Goal: Check status: Check status

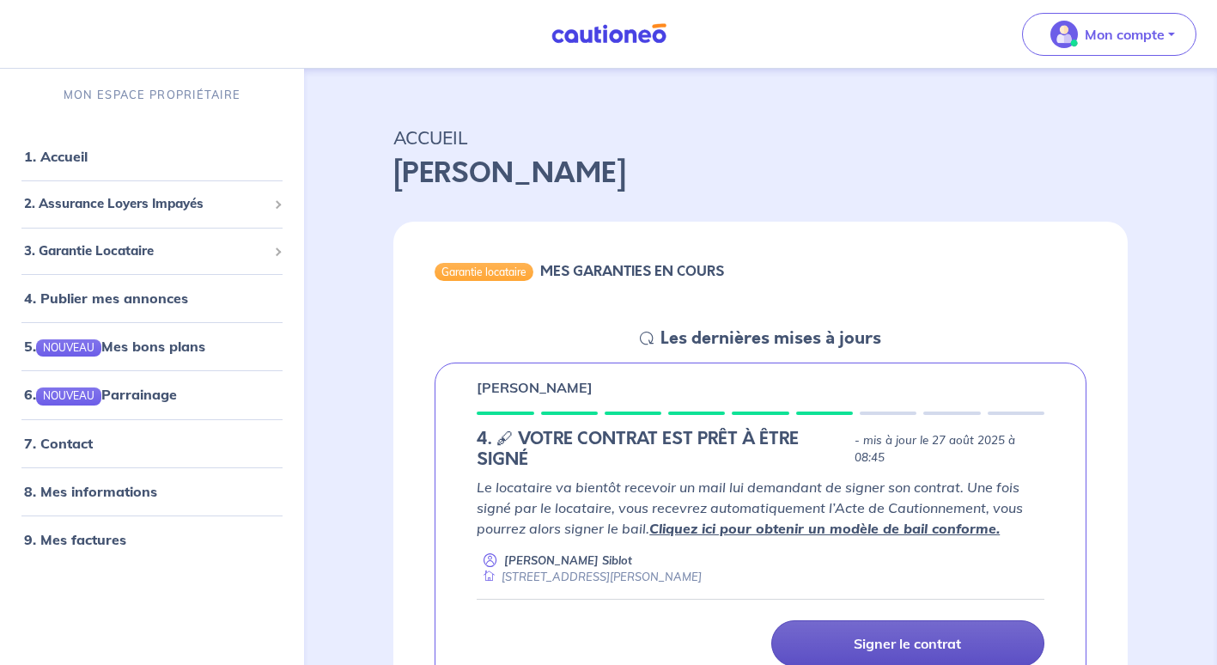
click at [892, 647] on p "Signer le contrat" at bounding box center [907, 643] width 107 height 17
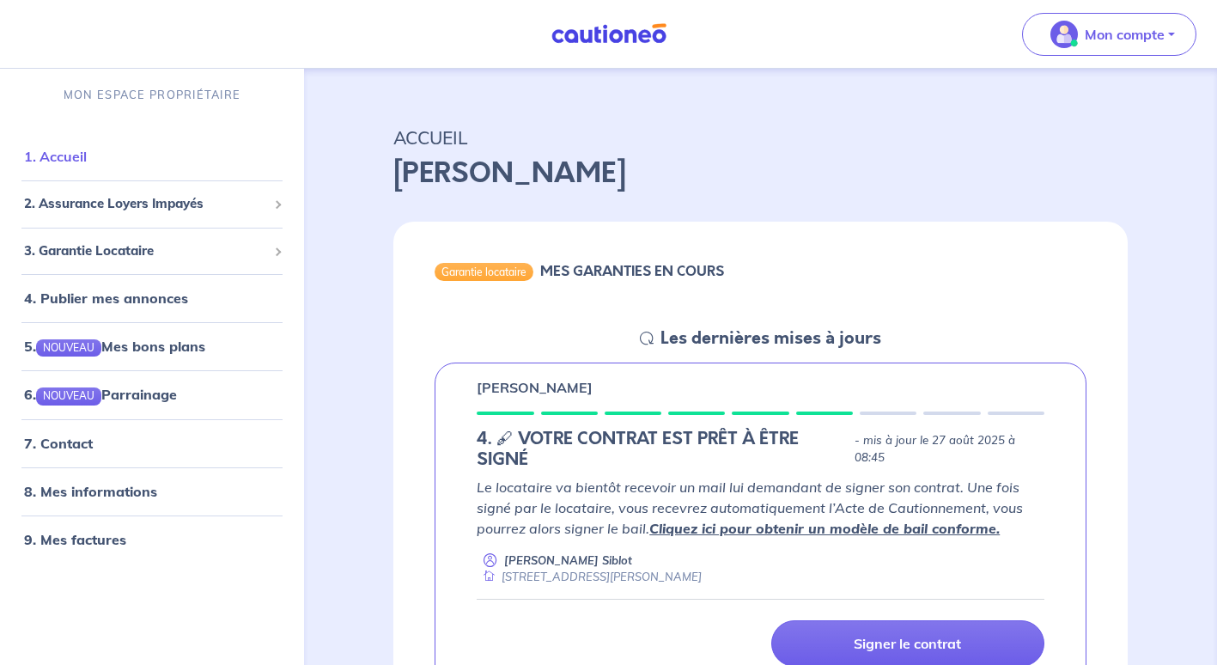
click at [71, 161] on link "1. Accueil" at bounding box center [55, 157] width 63 height 17
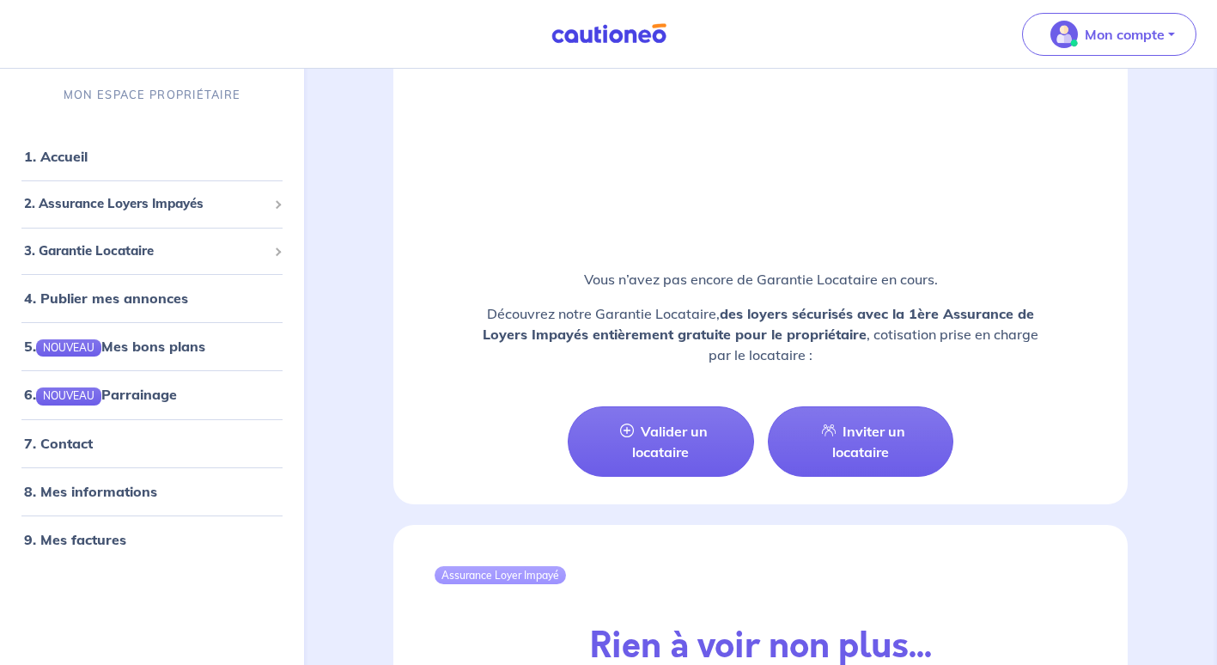
scroll to position [1561, 0]
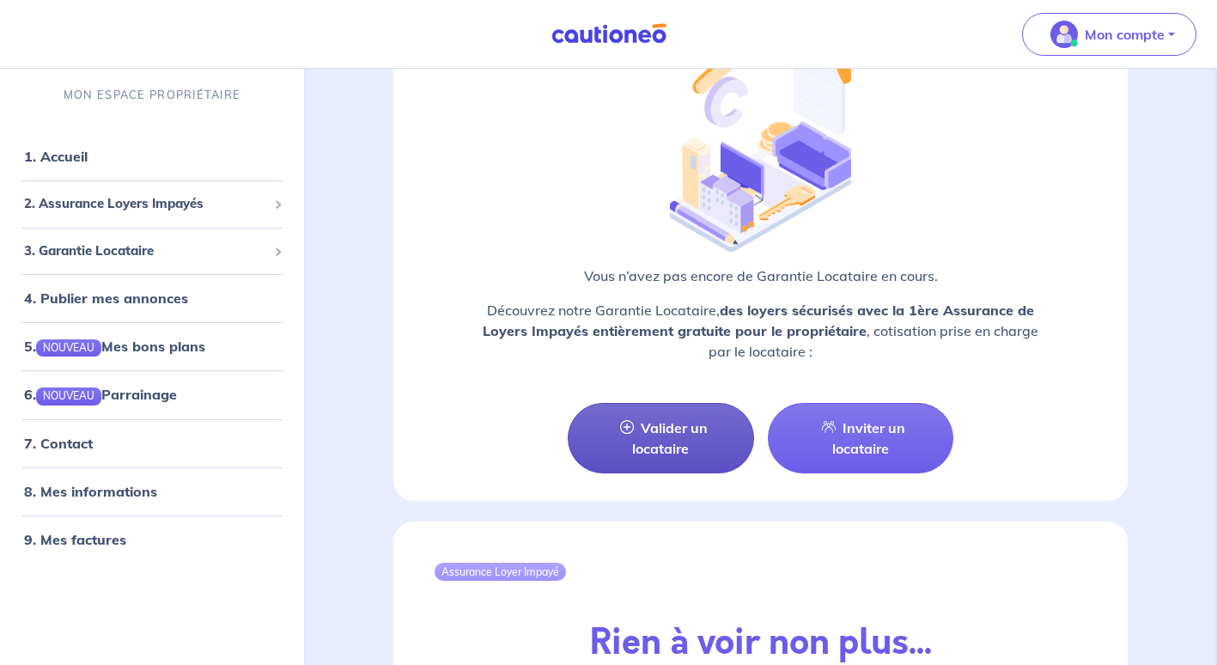
click at [684, 437] on link "Valider un locataire" at bounding box center [660, 438] width 185 height 70
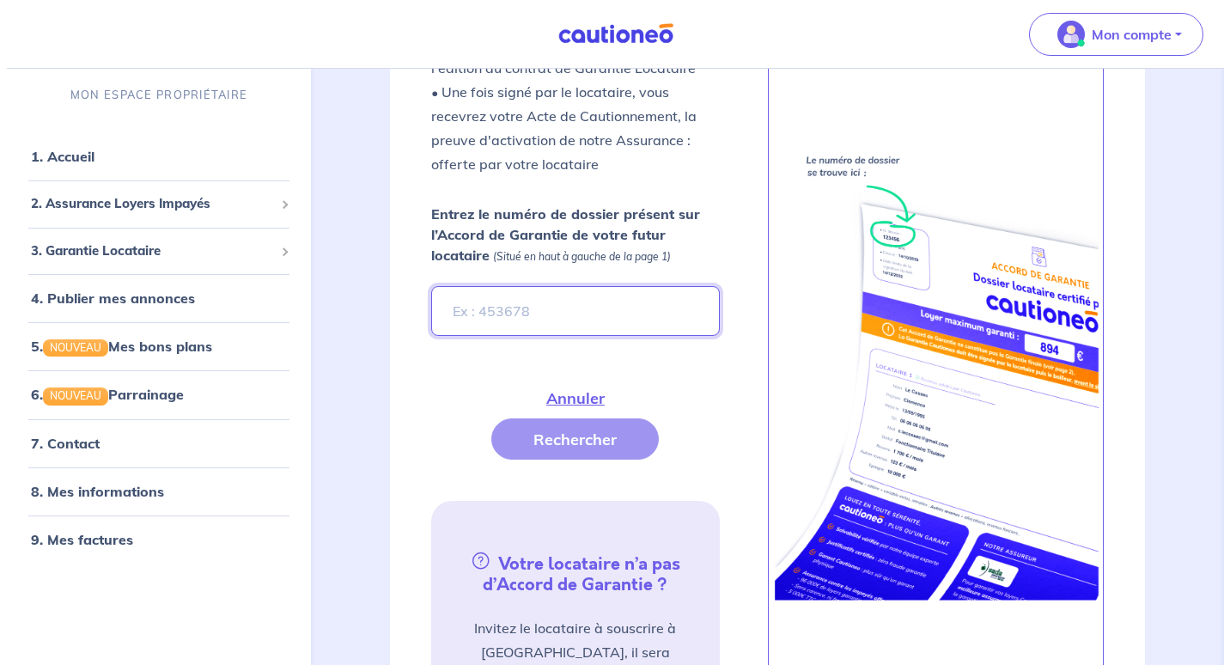
scroll to position [502, 0]
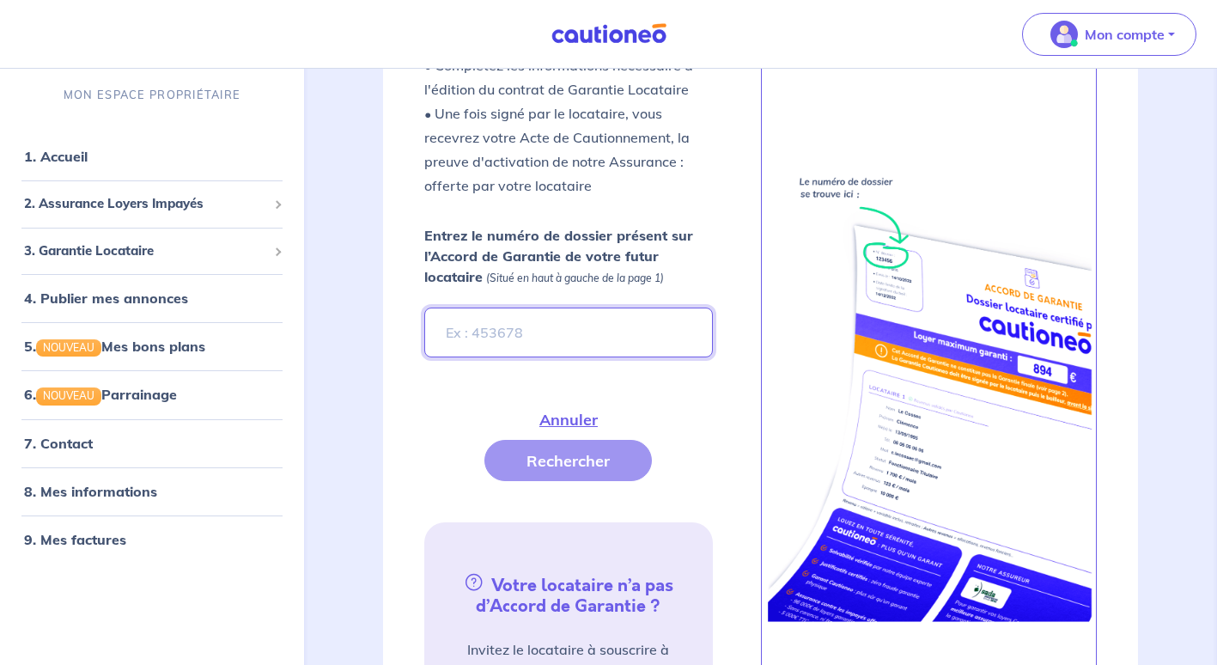
click at [501, 344] on input "Entrez le numéro de dossier présent sur l’Accord de Garantie de votre futur loc…" at bounding box center [568, 332] width 288 height 50
type input "XC6e3E-2"
click at [566, 470] on button "Rechercher" at bounding box center [567, 460] width 167 height 41
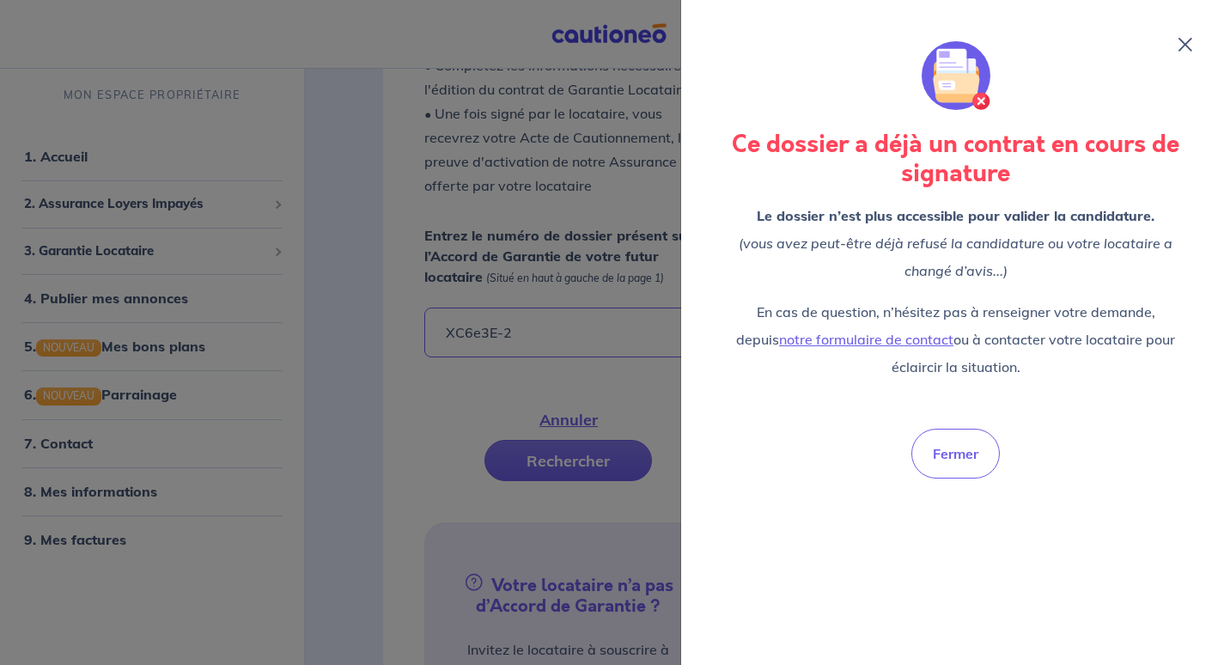
click at [1186, 49] on icon at bounding box center [1185, 45] width 14 height 14
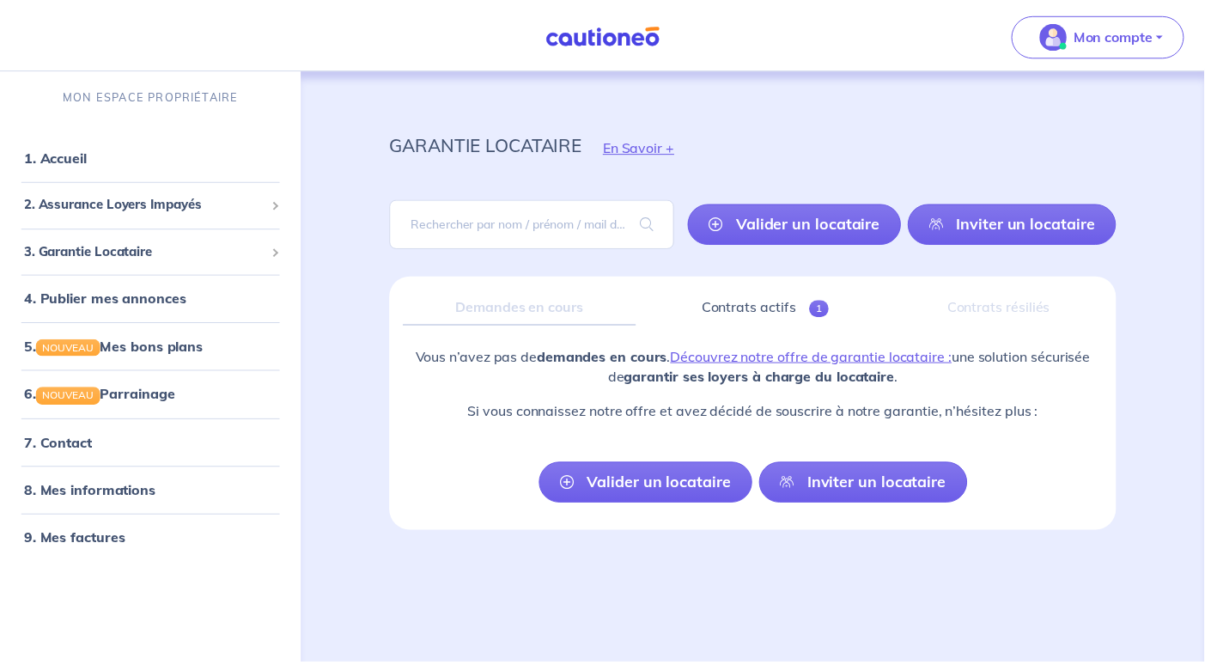
scroll to position [2, 0]
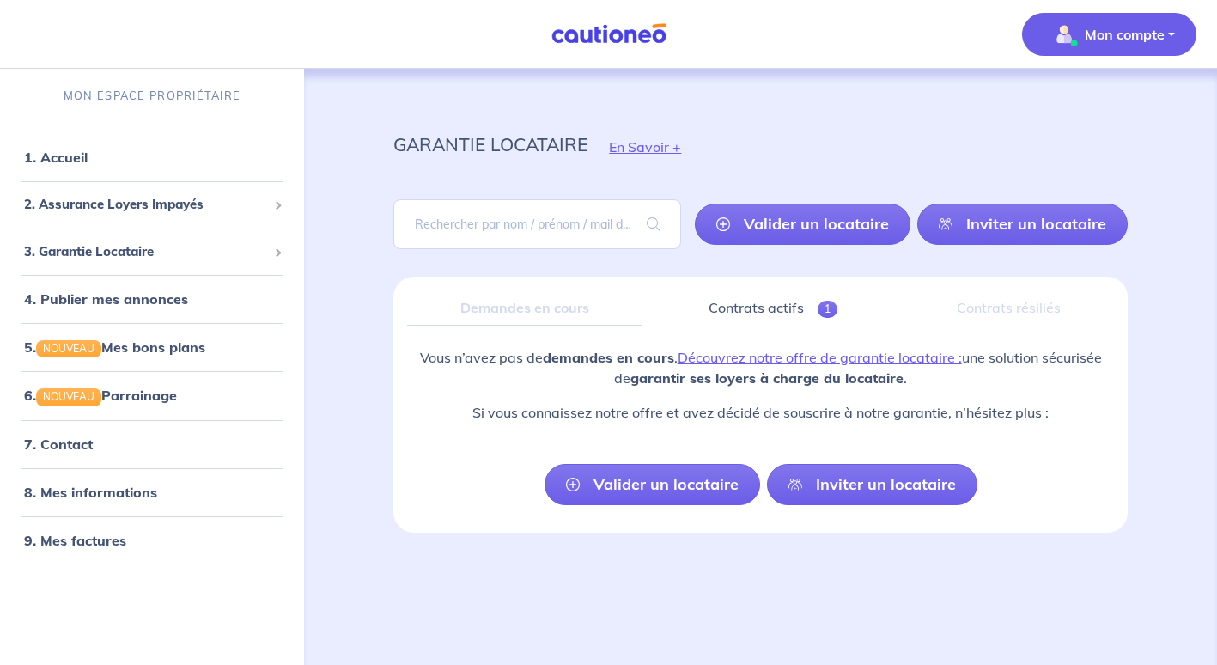
click at [1149, 30] on p "Mon compte" at bounding box center [1125, 34] width 80 height 21
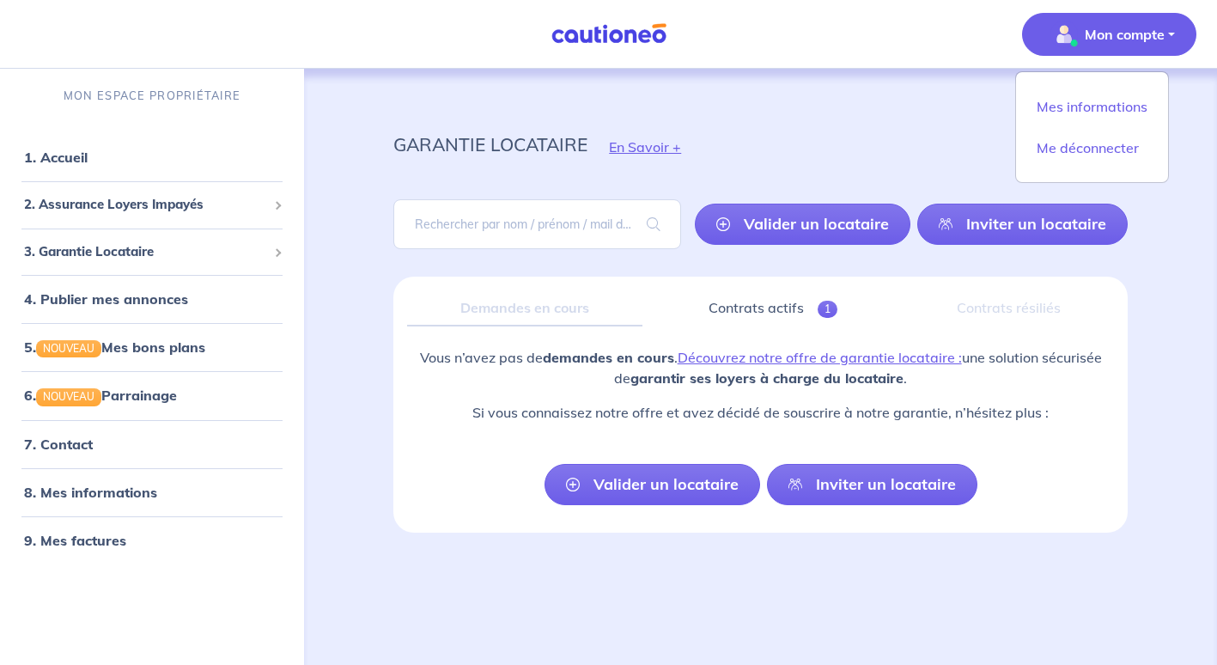
drag, startPoint x: 1149, startPoint y: 30, endPoint x: 723, endPoint y: 179, distance: 451.1
click at [723, 179] on div "Mon compte Mes informations Me déconnecter MON ESPACE PROPRIÉTAIRE 1. Accueil 2…" at bounding box center [608, 331] width 1217 height 667
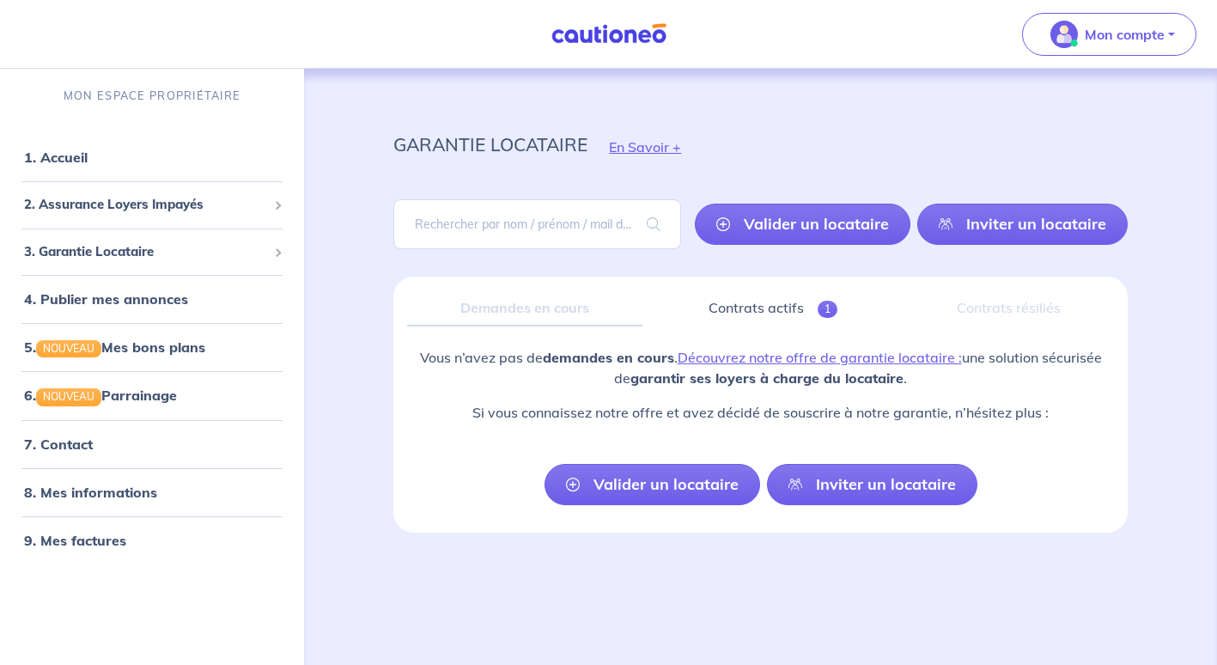
click at [708, 188] on div "Valider un locataire Inviter un locataire" at bounding box center [760, 223] width 734 height 77
click at [537, 226] on input "search" at bounding box center [537, 224] width 288 height 50
click at [55, 164] on link "1. Accueil" at bounding box center [55, 157] width 63 height 17
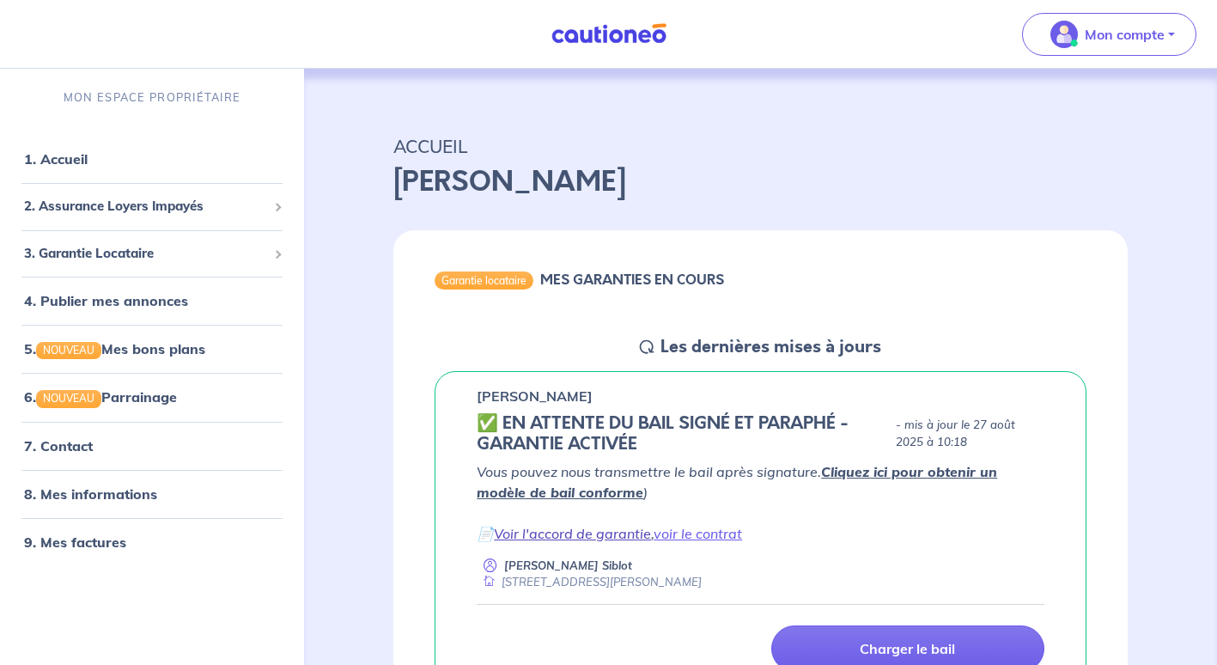
click at [573, 532] on link "Voir l'accord de garantie" at bounding box center [572, 533] width 157 height 17
click at [700, 535] on link "voir le contrat" at bounding box center [698, 533] width 88 height 17
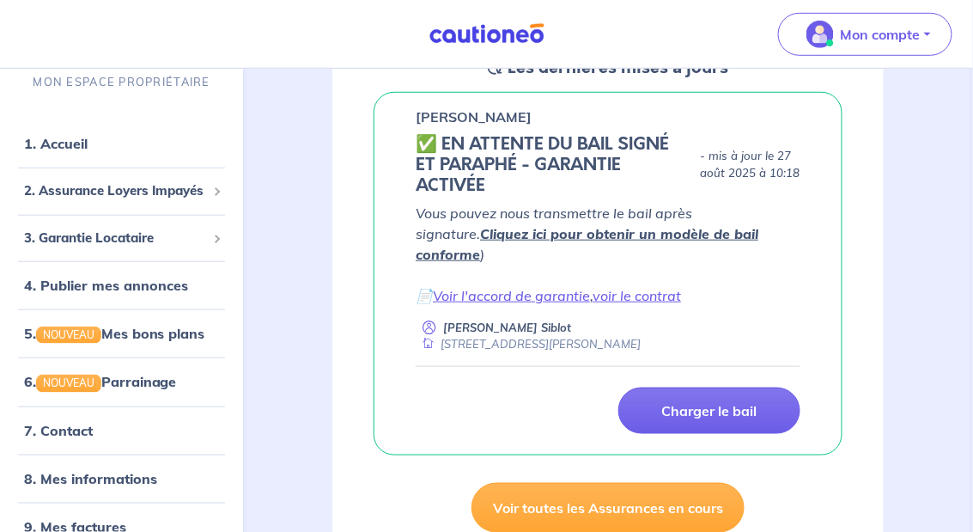
scroll to position [258, 0]
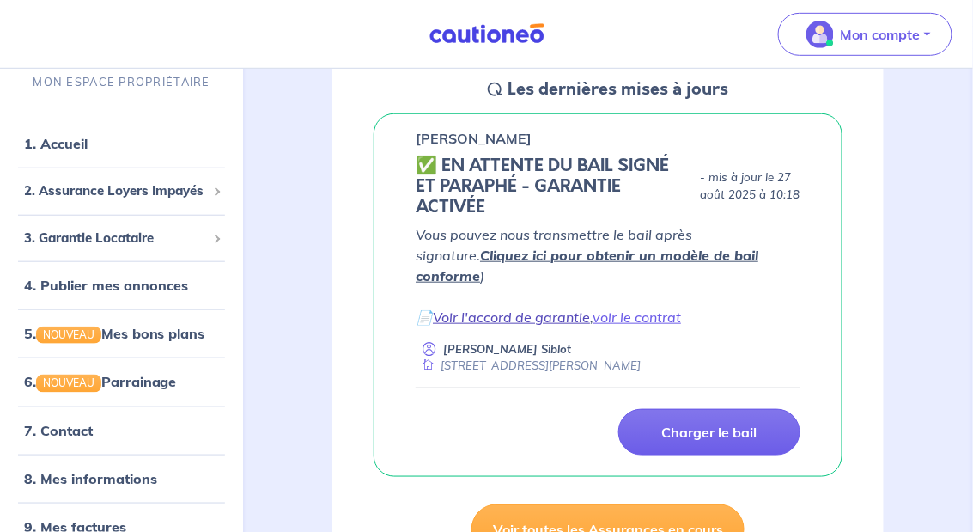
click at [481, 308] on link "Voir l'accord de garantie" at bounding box center [511, 316] width 157 height 17
click at [628, 308] on link "voir le contrat" at bounding box center [637, 316] width 88 height 17
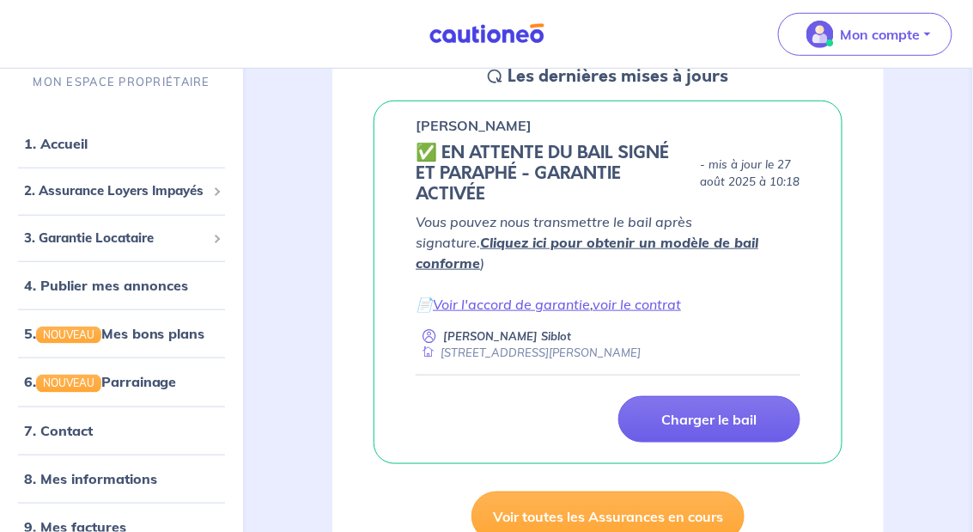
scroll to position [254, 0]
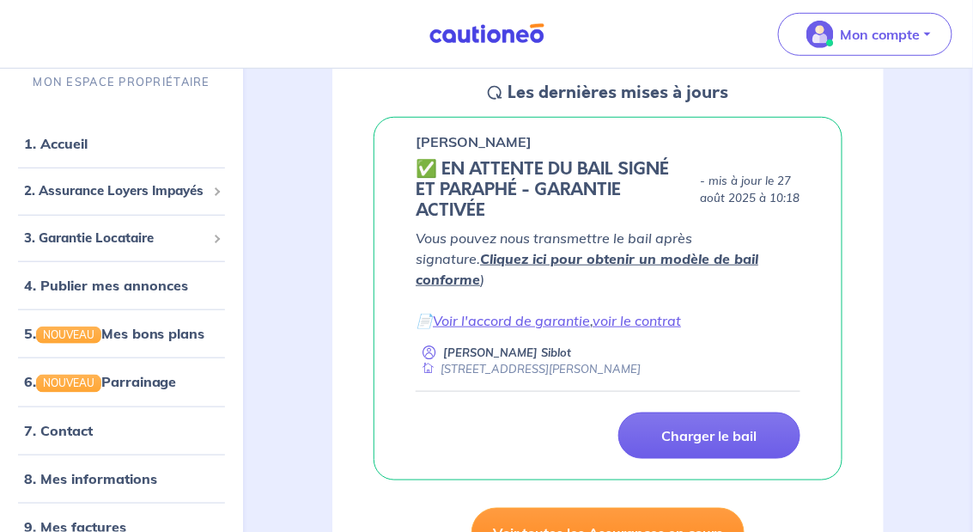
click at [622, 508] on link "Voir toutes les Assurances en cours" at bounding box center [607, 533] width 273 height 50
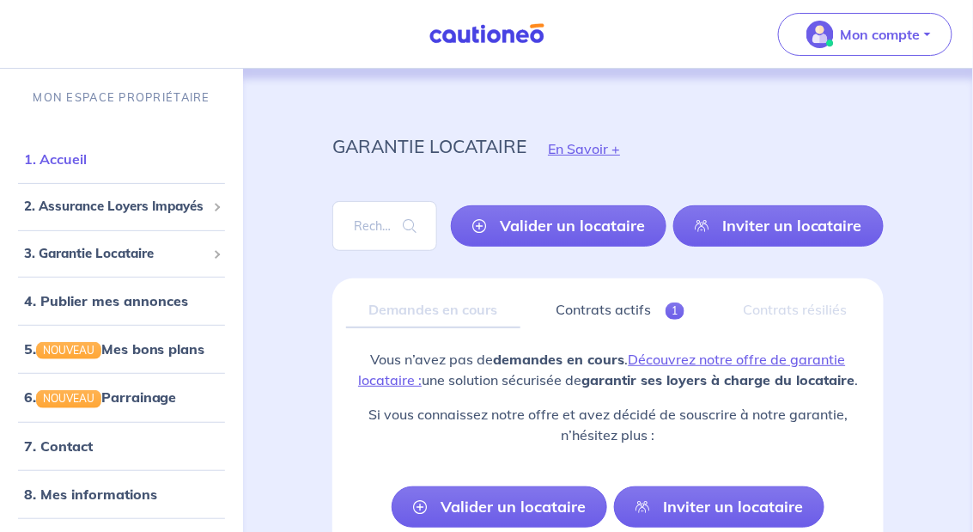
click at [85, 162] on link "1. Accueil" at bounding box center [55, 158] width 63 height 17
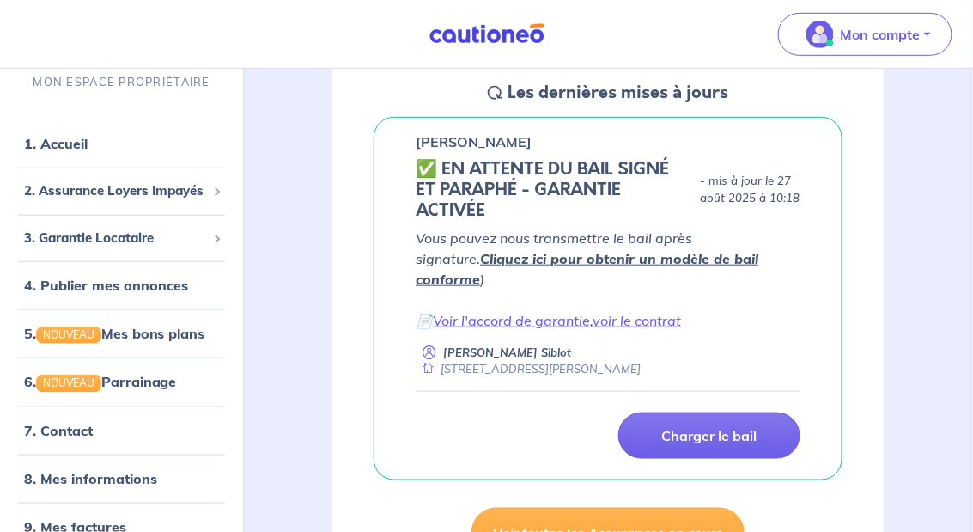
scroll to position [256, 0]
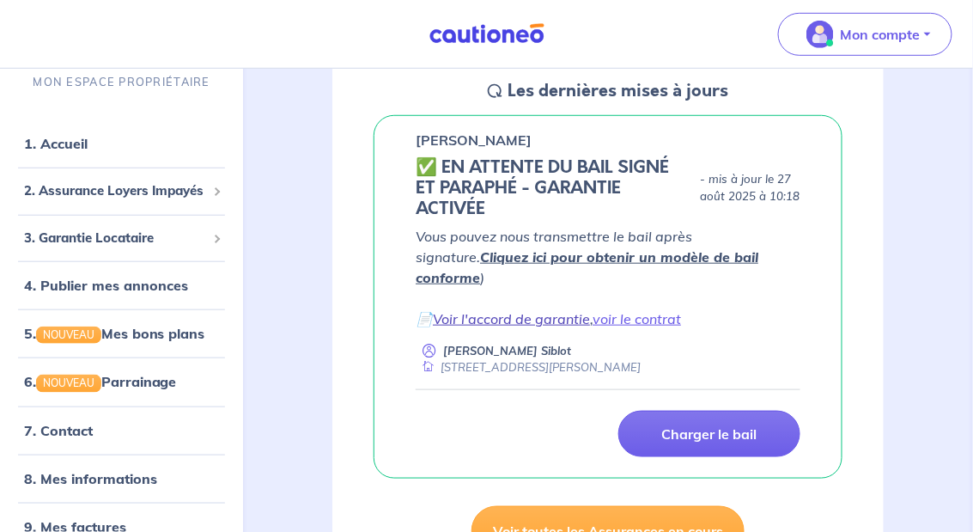
click at [492, 310] on link "Voir l'accord de garantie" at bounding box center [511, 318] width 157 height 17
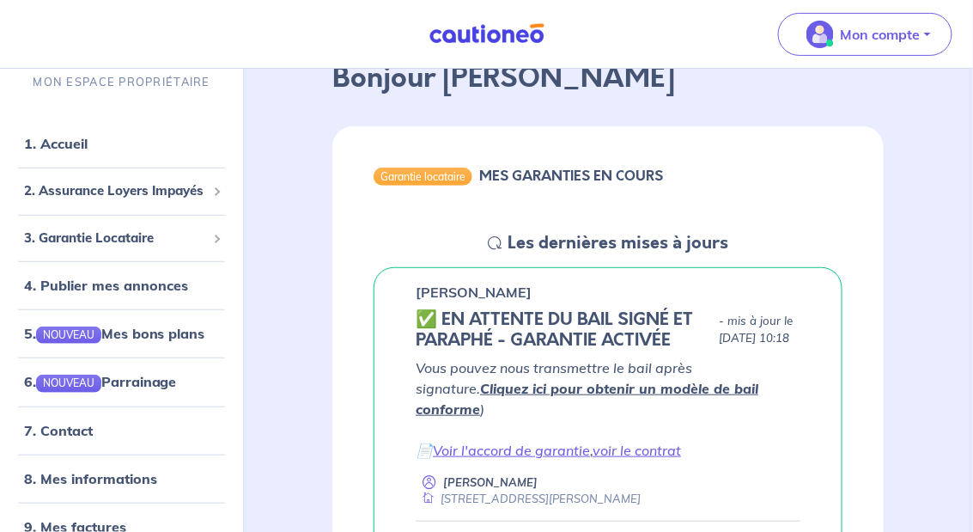
scroll to position [110, 0]
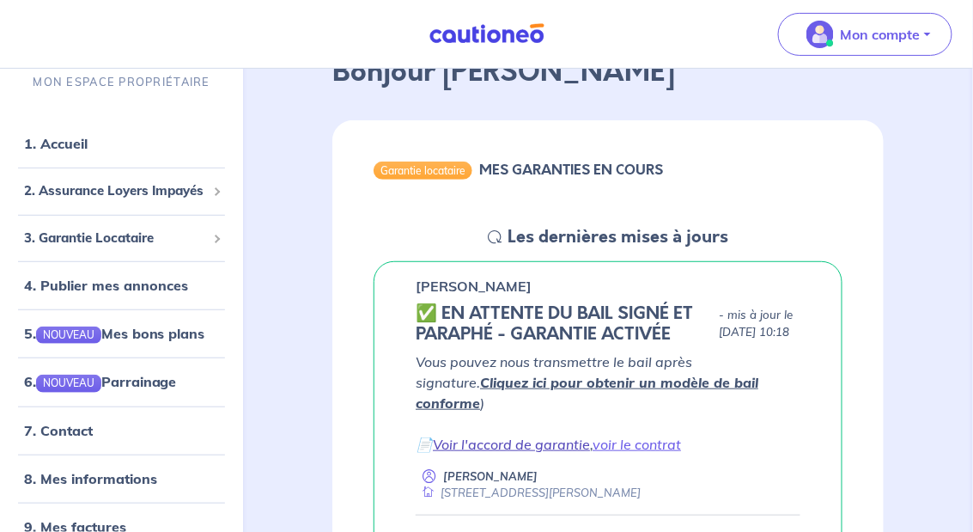
click at [514, 435] on link "Voir l'accord de garantie" at bounding box center [511, 443] width 157 height 17
click at [634, 435] on link "voir le contrat" at bounding box center [637, 443] width 88 height 17
